Goal: Task Accomplishment & Management: Use online tool/utility

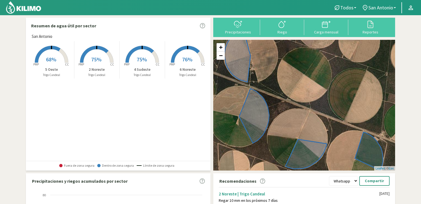
click at [94, 57] on span "75%" at bounding box center [96, 59] width 10 height 7
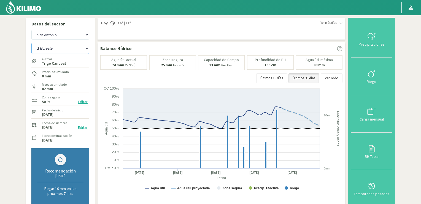
click at [87, 48] on select "2 Noreste 4 Sudeste 5 Oeste 6 Noreste" at bounding box center [60, 48] width 58 height 11
select select "1: Object"
click at [31, 43] on select "2 Noreste 4 Sudeste 5 Oeste 6 Noreste" at bounding box center [60, 48] width 58 height 11
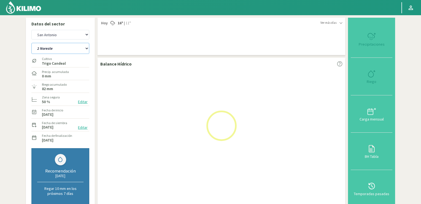
select select "2: Object"
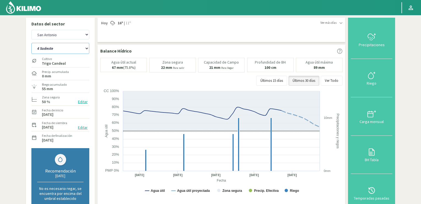
click at [87, 49] on select "2 Noreste 4 Sudeste 5 Oeste 6 Noreste" at bounding box center [60, 48] width 58 height 11
select select "6: Object"
click at [31, 43] on select "2 Noreste 4 Sudeste 5 Oeste 6 Noreste" at bounding box center [60, 48] width 58 height 11
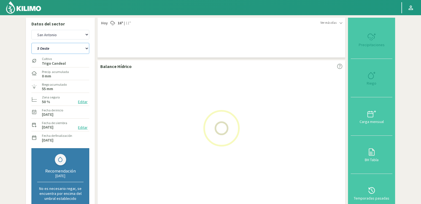
select select "4: Object"
select select "10: Object"
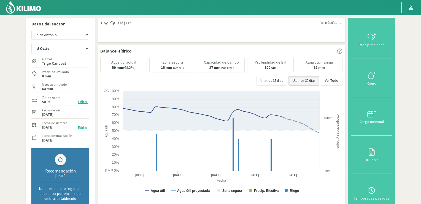
click at [374, 76] on icon at bounding box center [372, 75] width 9 height 9
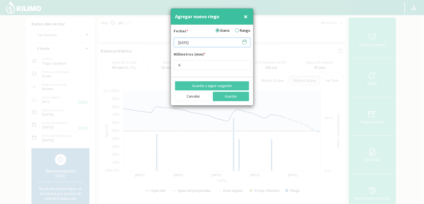
click at [213, 41] on input "[DATE]" at bounding box center [211, 43] width 77 height 10
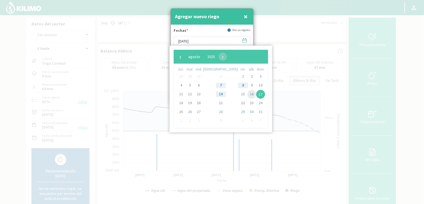
click at [247, 95] on span "16" at bounding box center [251, 94] width 9 height 9
type input "[DATE]"
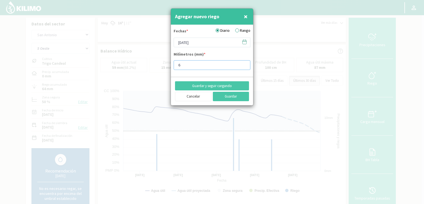
click at [187, 64] on input "6" at bounding box center [211, 65] width 77 height 10
type input "10"
click at [228, 96] on button "Guardar" at bounding box center [231, 96] width 36 height 9
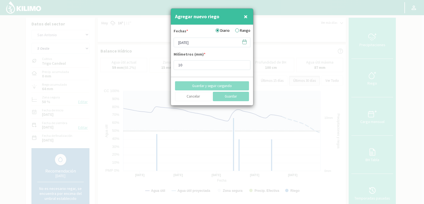
type input "[DATE]"
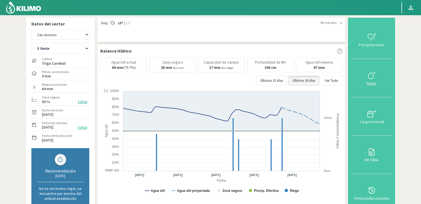
click at [372, 79] on icon at bounding box center [372, 75] width 9 height 9
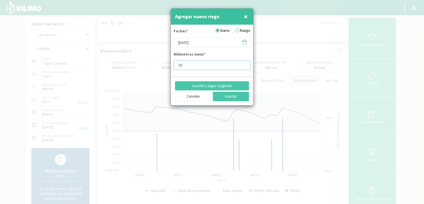
click at [190, 66] on input "10" at bounding box center [211, 65] width 77 height 10
type input "1"
type input "6"
click at [228, 95] on button "Guardar" at bounding box center [231, 96] width 36 height 9
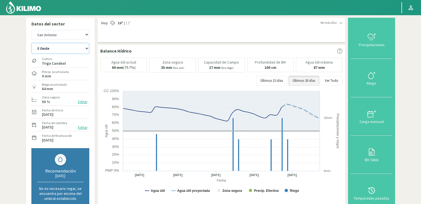
click at [87, 48] on select "2 Noreste 4 Sudeste 5 Oeste 6 Noreste" at bounding box center [60, 48] width 58 height 11
select select "11: Object"
click at [31, 43] on select "2 Noreste 4 Sudeste 5 Oeste 6 Noreste" at bounding box center [60, 48] width 58 height 11
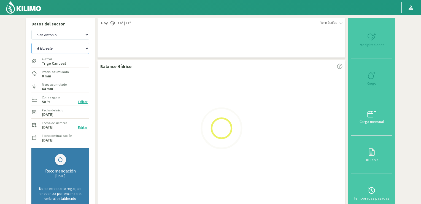
select select "6: Object"
select select "15: Object"
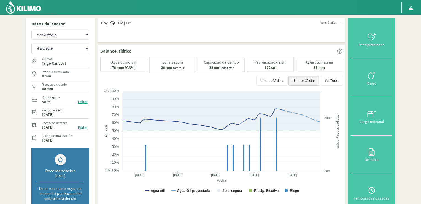
click at [26, 6] on img at bounding box center [24, 7] width 36 height 13
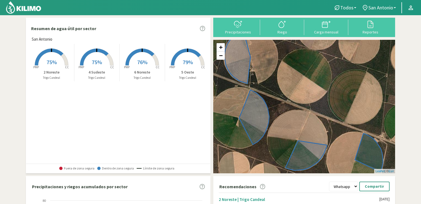
scroll to position [129, 0]
